Goal: Task Accomplishment & Management: Manage account settings

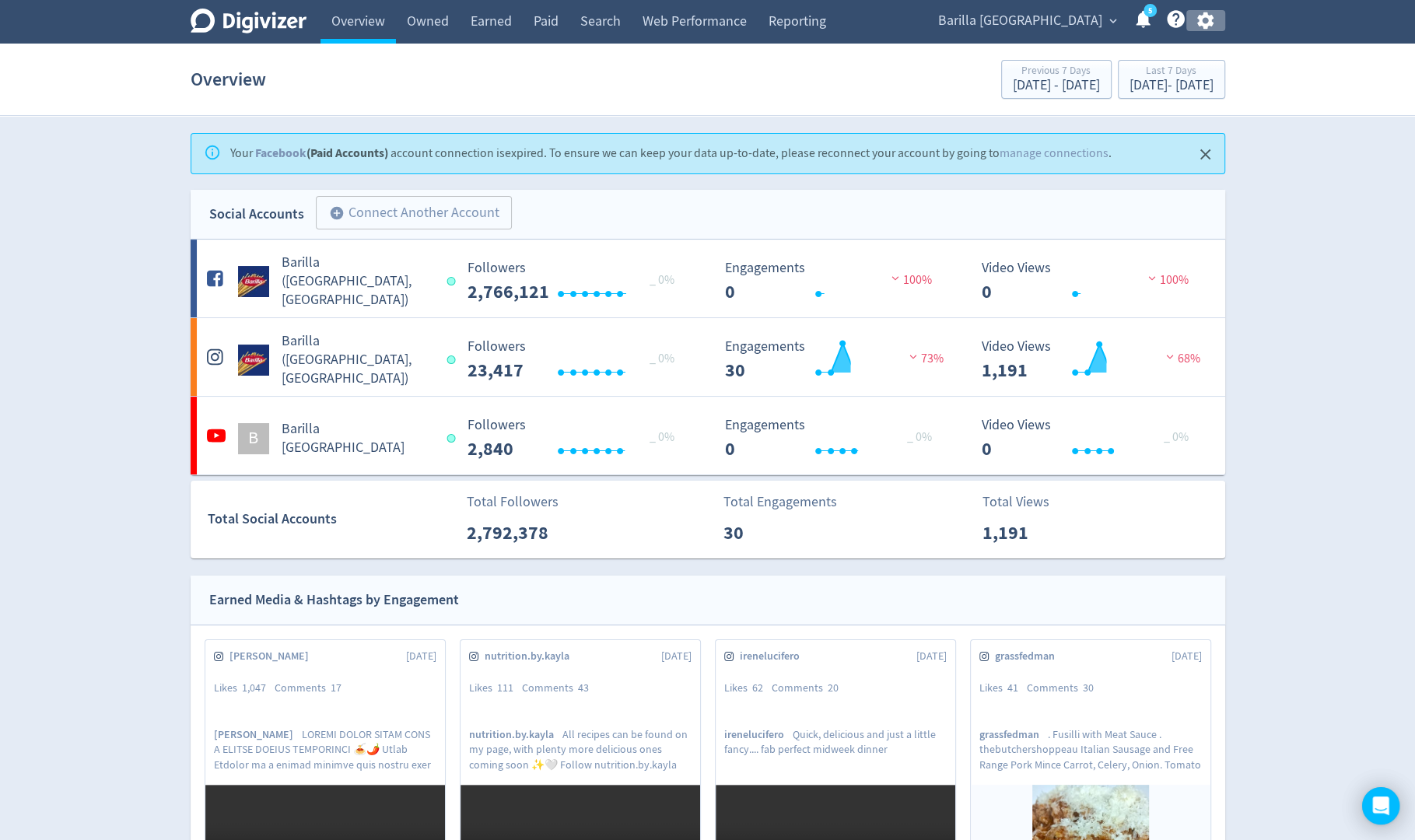
click at [1206, 24] on icon "button" at bounding box center [1205, 21] width 16 height 17
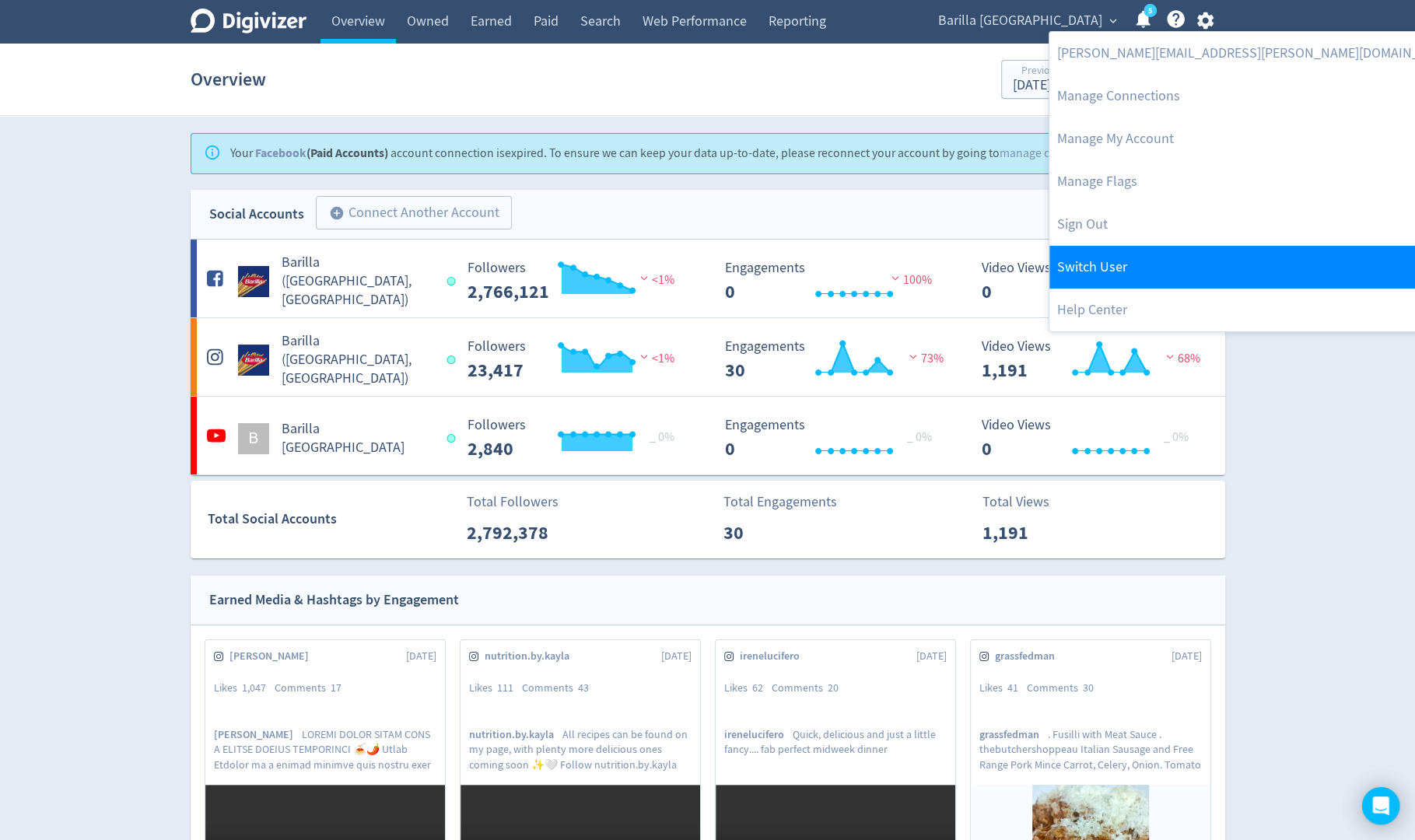
click at [1116, 252] on link "Switch User" at bounding box center [1257, 267] width 415 height 43
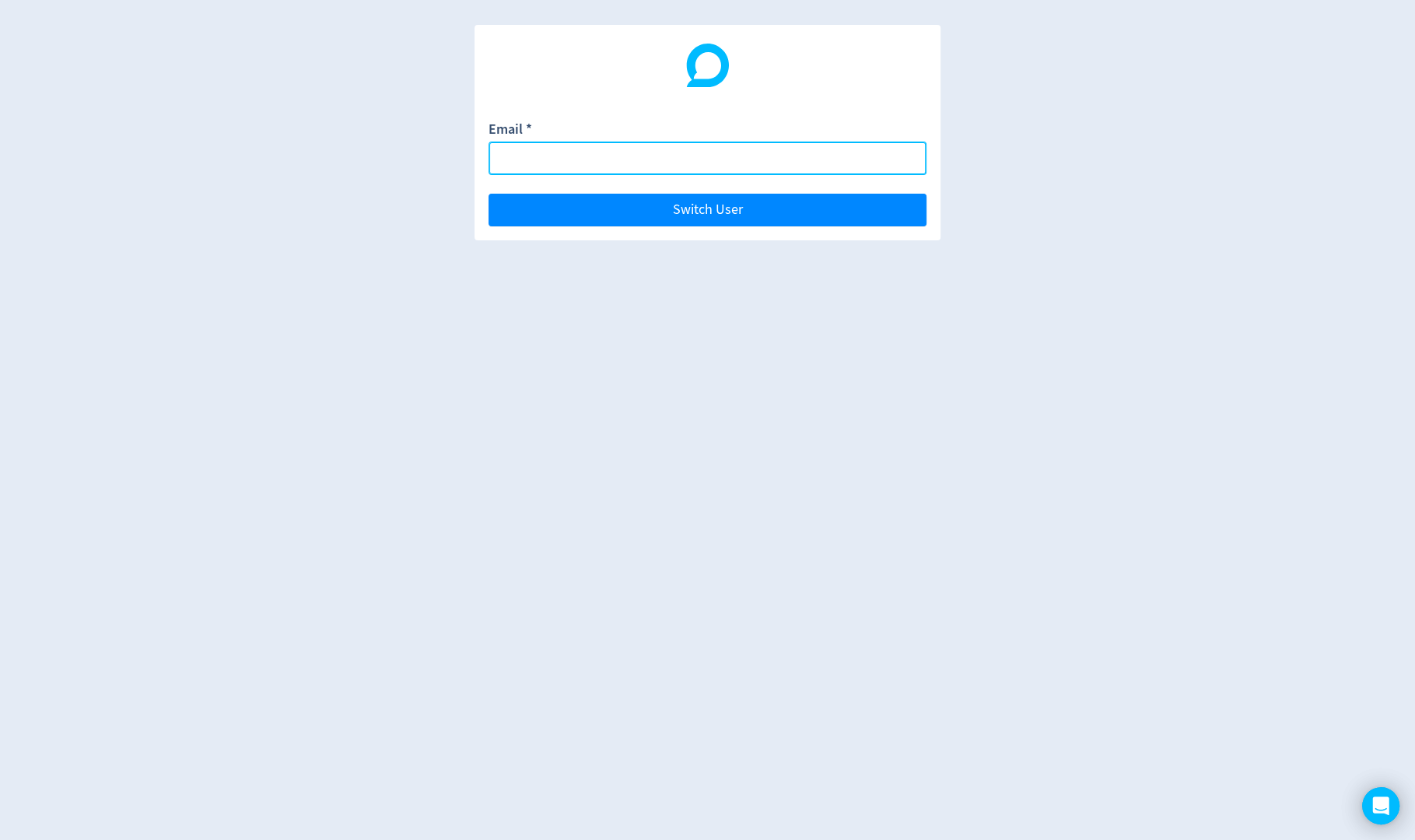
click at [850, 161] on input "Email *" at bounding box center [708, 158] width 438 height 34
paste input "[PERSON_NAME][DOMAIN_NAME][EMAIL_ADDRESS][DOMAIN_NAME]"
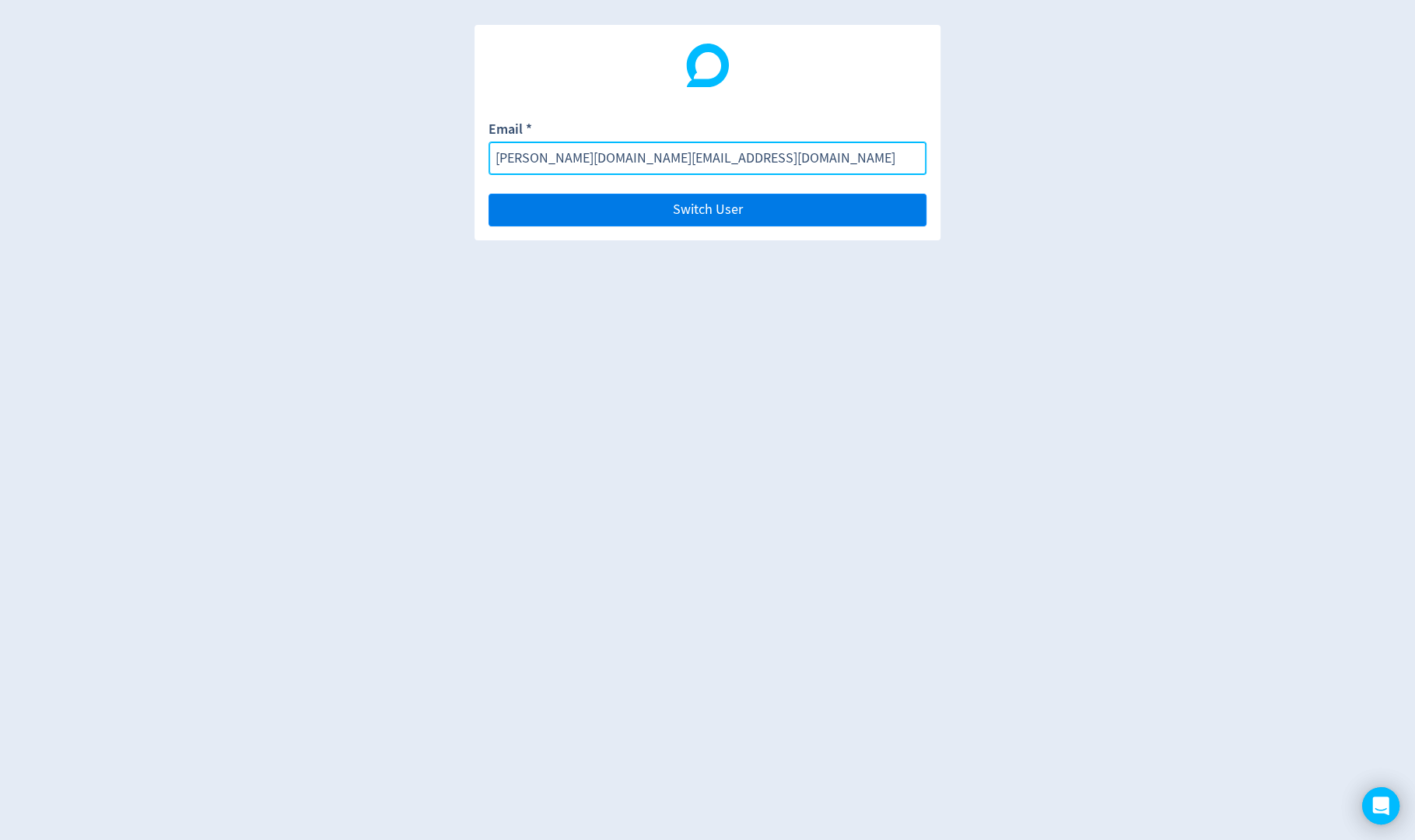
type input "[PERSON_NAME][DOMAIN_NAME][EMAIL_ADDRESS][DOMAIN_NAME]"
click at [858, 218] on button "Switch User" at bounding box center [708, 210] width 438 height 33
